Goal: Obtain resource: Obtain resource

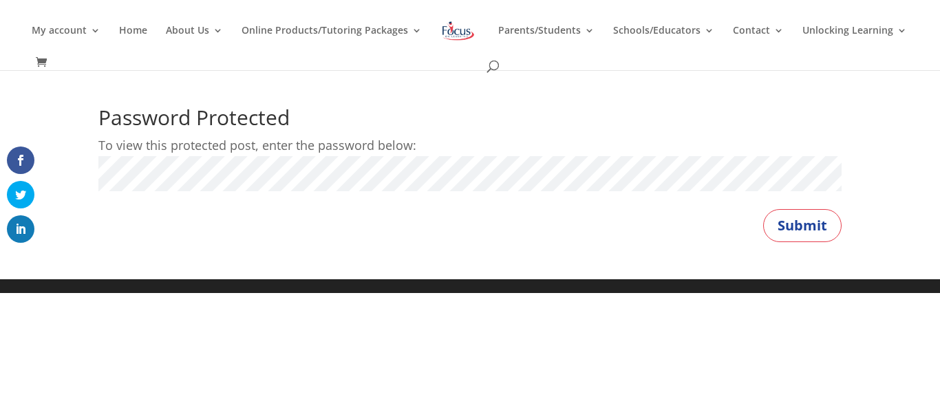
click at [763, 209] on button "Submit" at bounding box center [802, 225] width 78 height 33
